Goal: Navigation & Orientation: Go to known website

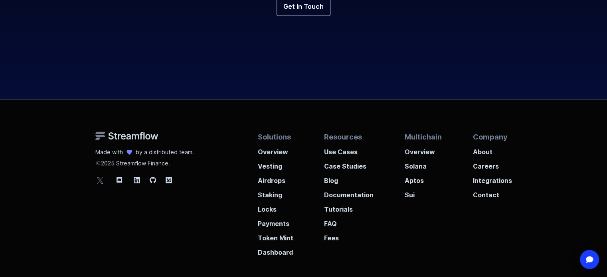
scroll to position [3049, 0]
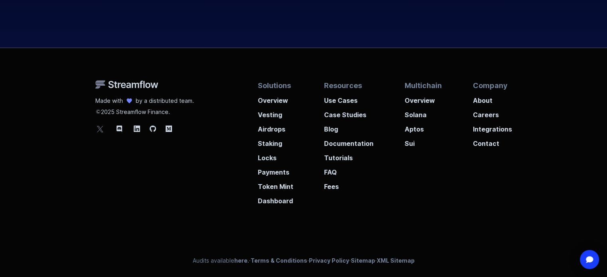
click at [100, 127] on icon at bounding box center [100, 129] width 10 height 10
click at [102, 129] on icon at bounding box center [100, 129] width 10 height 10
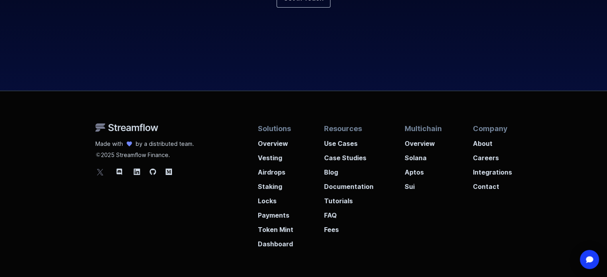
scroll to position [3049, 0]
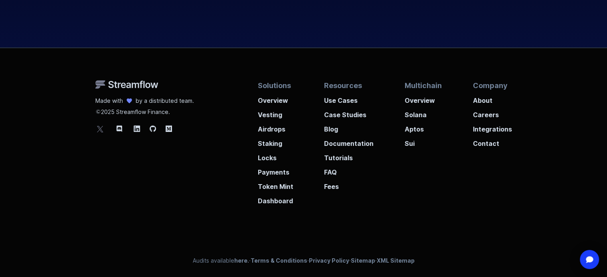
click at [97, 127] on icon at bounding box center [100, 129] width 10 height 10
